Goal: Obtain resource: Obtain resource

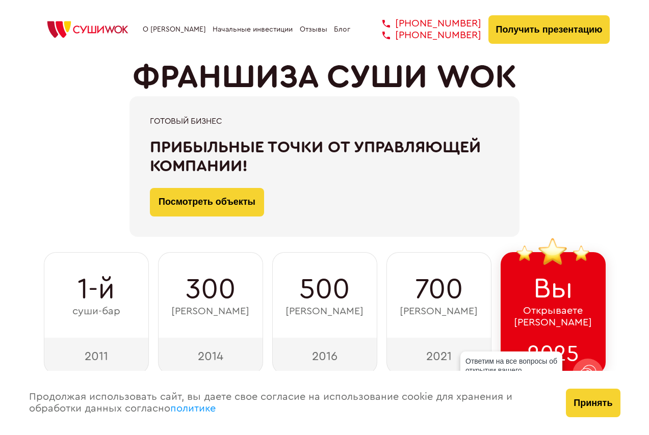
click at [308, 34] on link "Отзывы" at bounding box center [314, 29] width 28 height 8
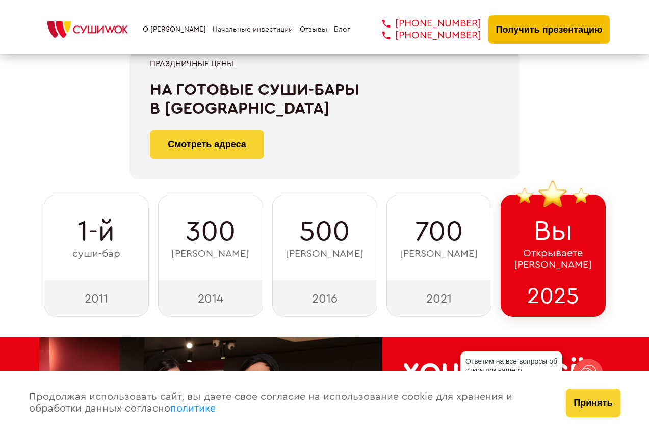
click at [539, 44] on button "Получить презентацию" at bounding box center [549, 29] width 122 height 29
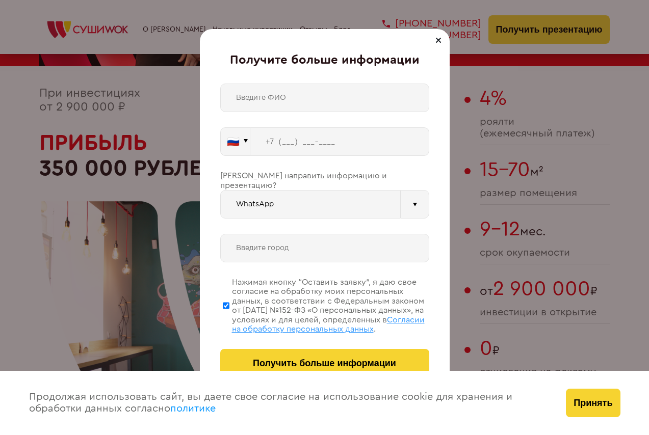
scroll to position [1870, 0]
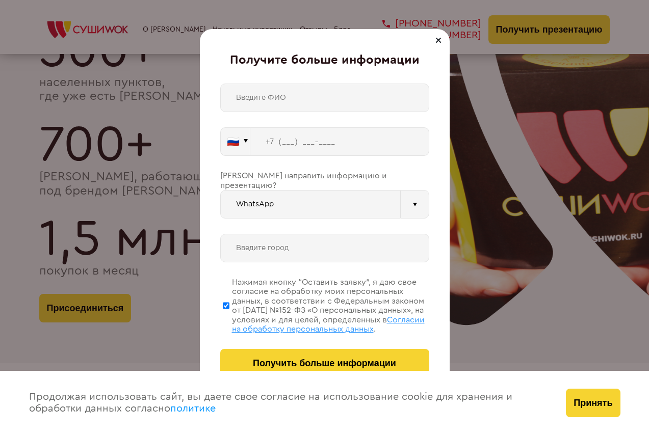
click at [379, 218] on div "🇷🇺 🇹🇷 🇧🇾 🇰🇬 🇰🇿 🇦🇿 🇦🇲 🇬🇪 🇷🇺 Vider" at bounding box center [324, 231] width 209 height 294
